Goal: Information Seeking & Learning: Find specific fact

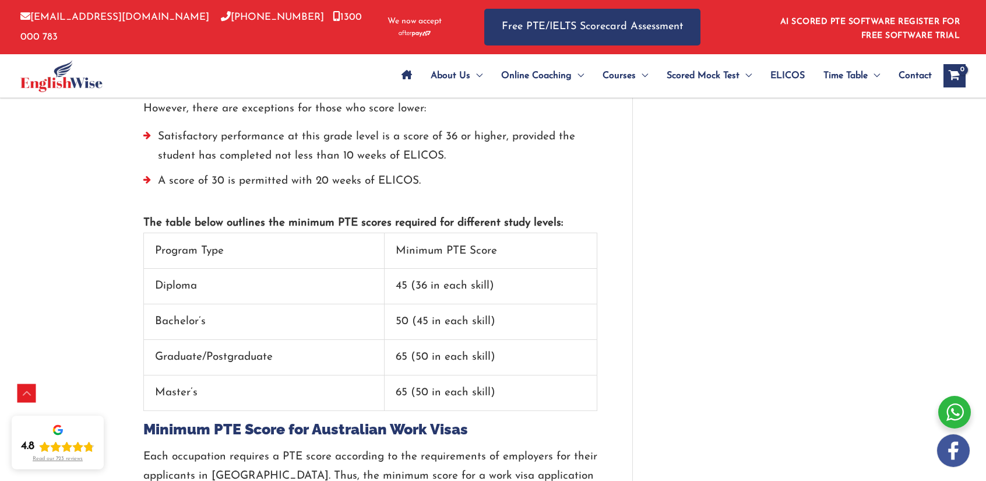
scroll to position [1605, 0]
drag, startPoint x: 420, startPoint y: 229, endPoint x: 496, endPoint y: 229, distance: 75.2
click at [496, 268] on td "45 (36 in each skill)" at bounding box center [491, 286] width 213 height 36
click at [444, 268] on td "45 (36 in each skill)" at bounding box center [491, 286] width 213 height 36
drag, startPoint x: 419, startPoint y: 232, endPoint x: 478, endPoint y: 233, distance: 59.5
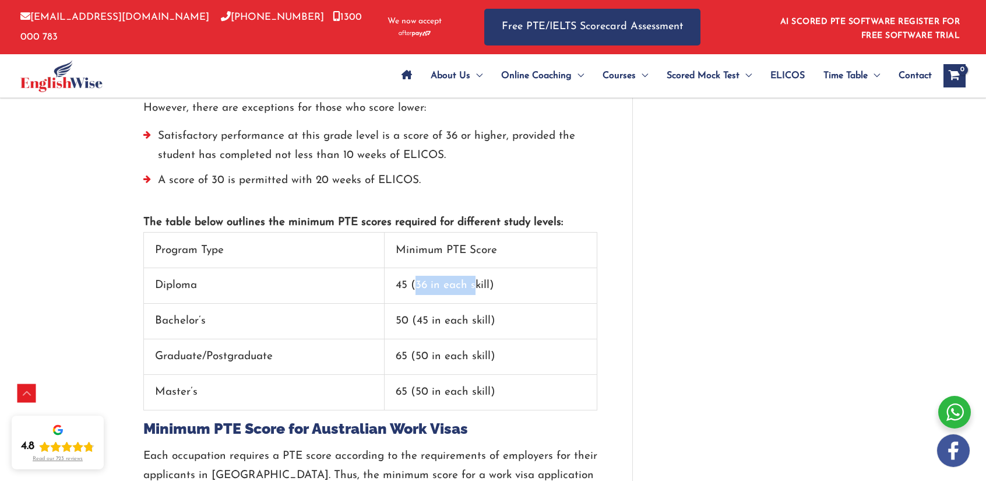
click at [478, 268] on td "45 (36 in each skill)" at bounding box center [491, 286] width 213 height 36
drag, startPoint x: 398, startPoint y: 230, endPoint x: 408, endPoint y: 230, distance: 10.5
click at [408, 268] on td "45 (36 in each skill)" at bounding box center [491, 286] width 213 height 36
click at [395, 268] on td "45 (36 in each skill)" at bounding box center [491, 286] width 213 height 36
drag, startPoint x: 399, startPoint y: 232, endPoint x: 407, endPoint y: 234, distance: 8.3
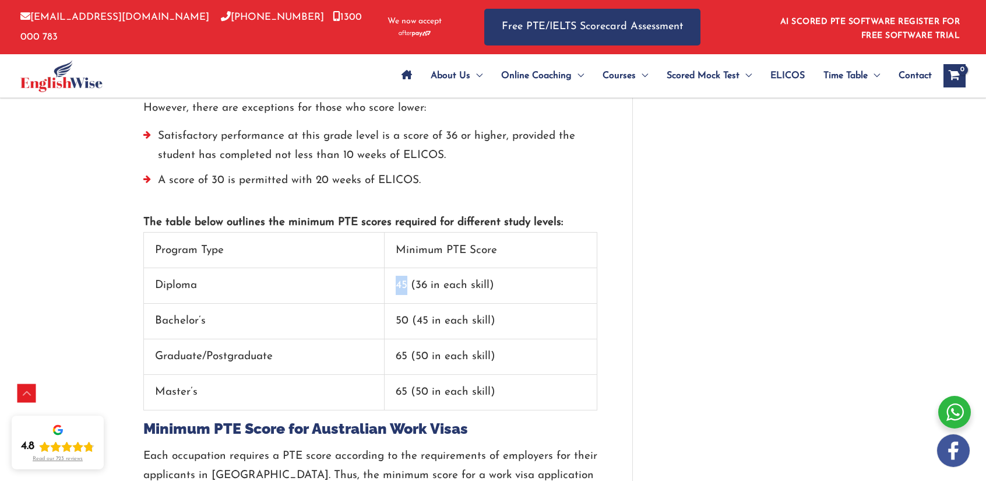
click at [407, 268] on td "45 (36 in each skill)" at bounding box center [491, 286] width 213 height 36
click at [396, 268] on td "45 (36 in each skill)" at bounding box center [491, 286] width 213 height 36
drag, startPoint x: 398, startPoint y: 233, endPoint x: 409, endPoint y: 231, distance: 10.6
click at [409, 268] on td "45 (36 in each skill)" at bounding box center [491, 286] width 213 height 36
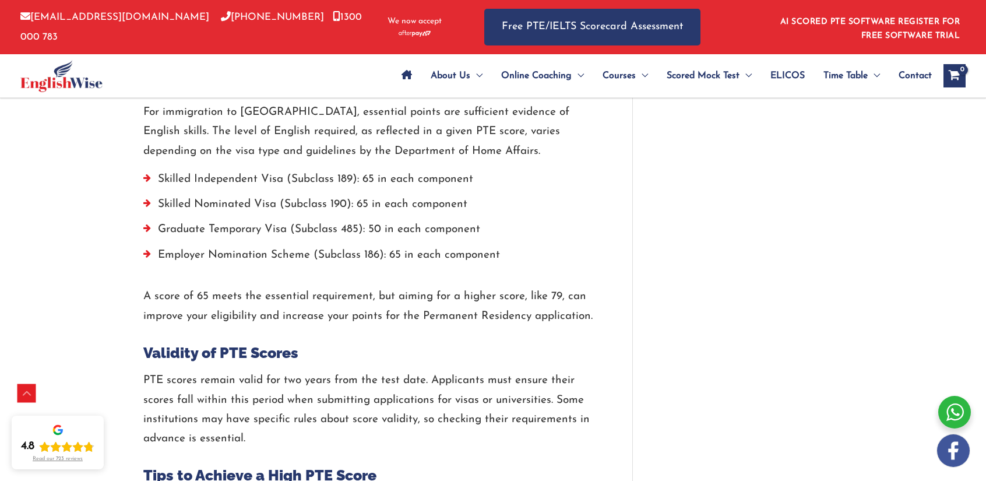
scroll to position [2304, 0]
